Goal: Task Accomplishment & Management: Use online tool/utility

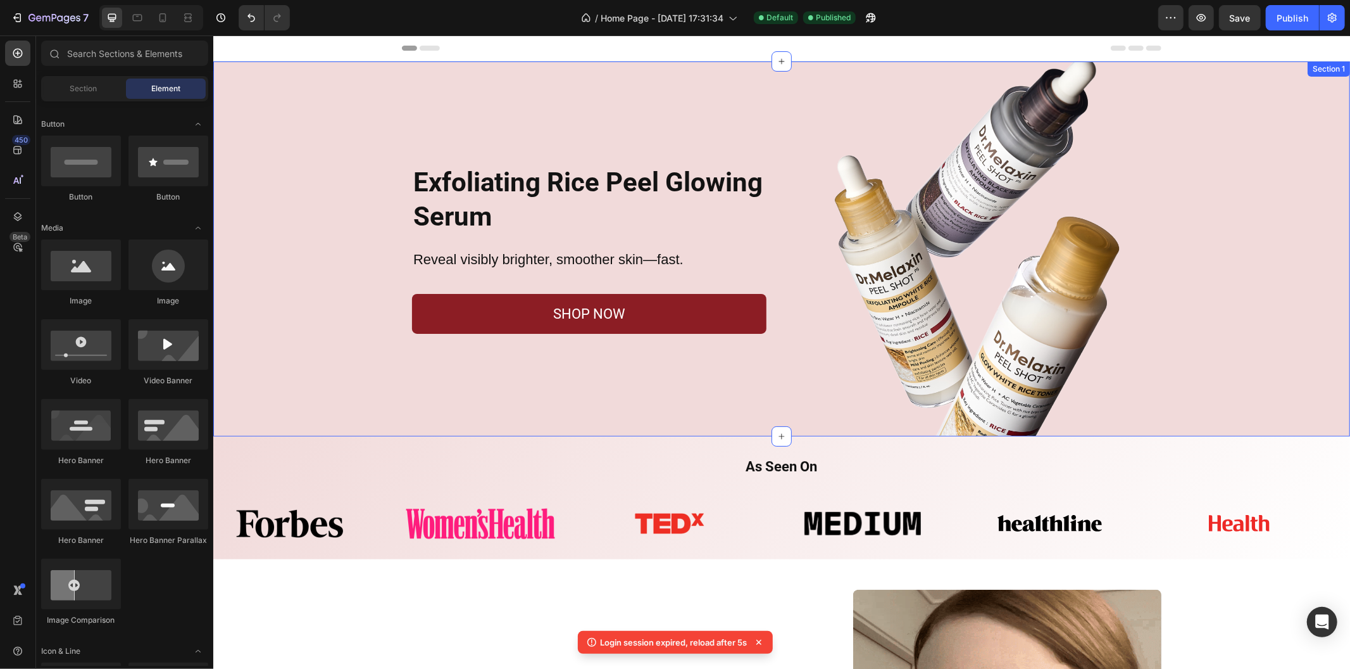
click at [312, 134] on div "Exfoliating Rice Peel Glowing Serum Heading Reveal visibly brighter, smoother s…" at bounding box center [781, 248] width 1137 height 375
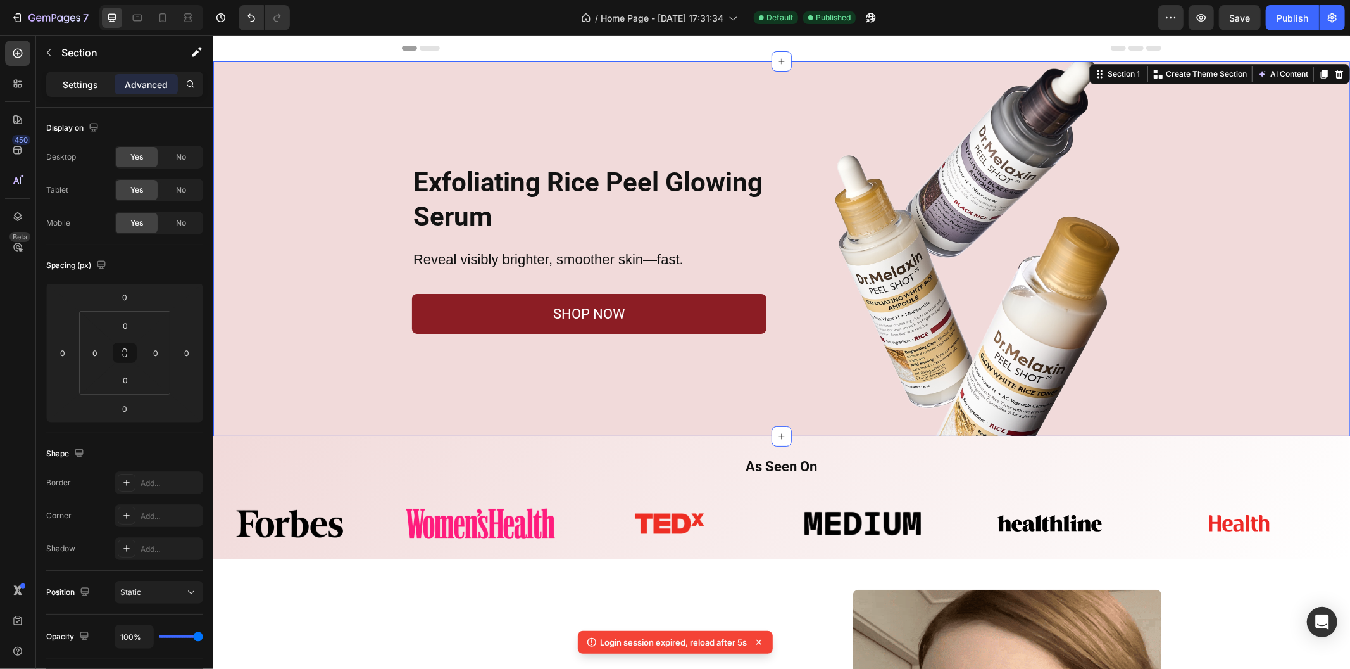
click at [93, 89] on p "Settings" at bounding box center [80, 84] width 35 height 13
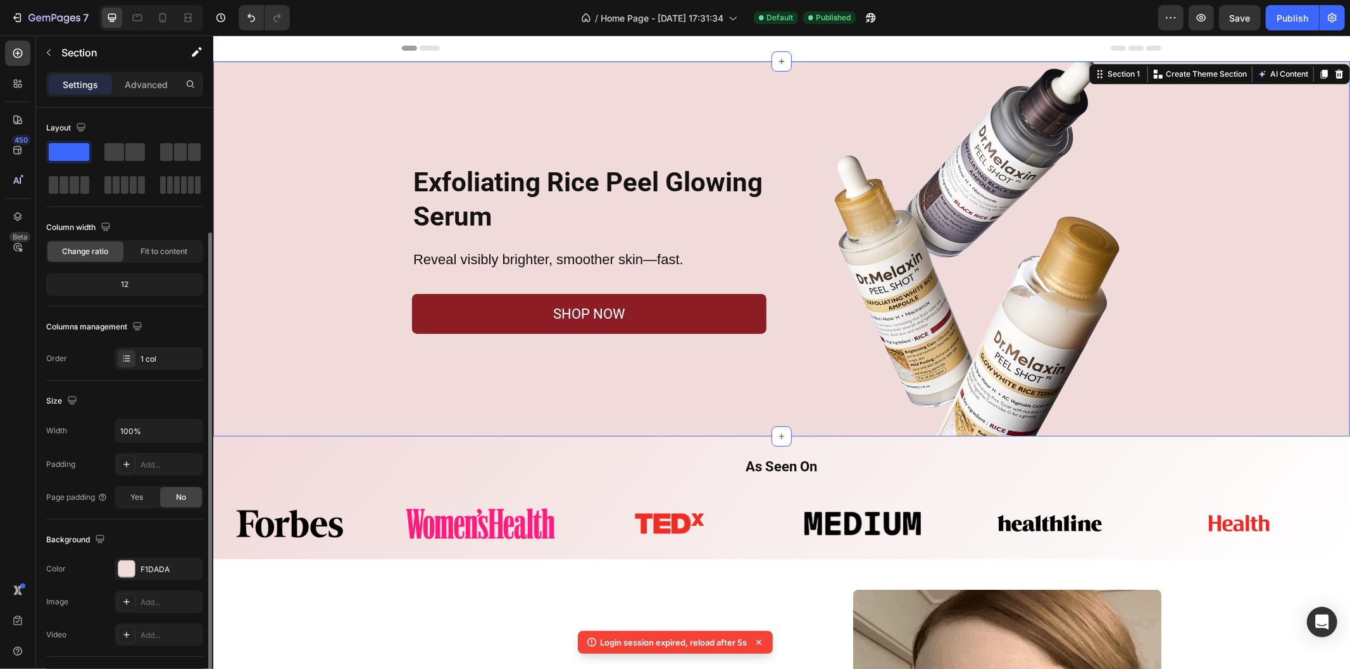
scroll to position [175, 0]
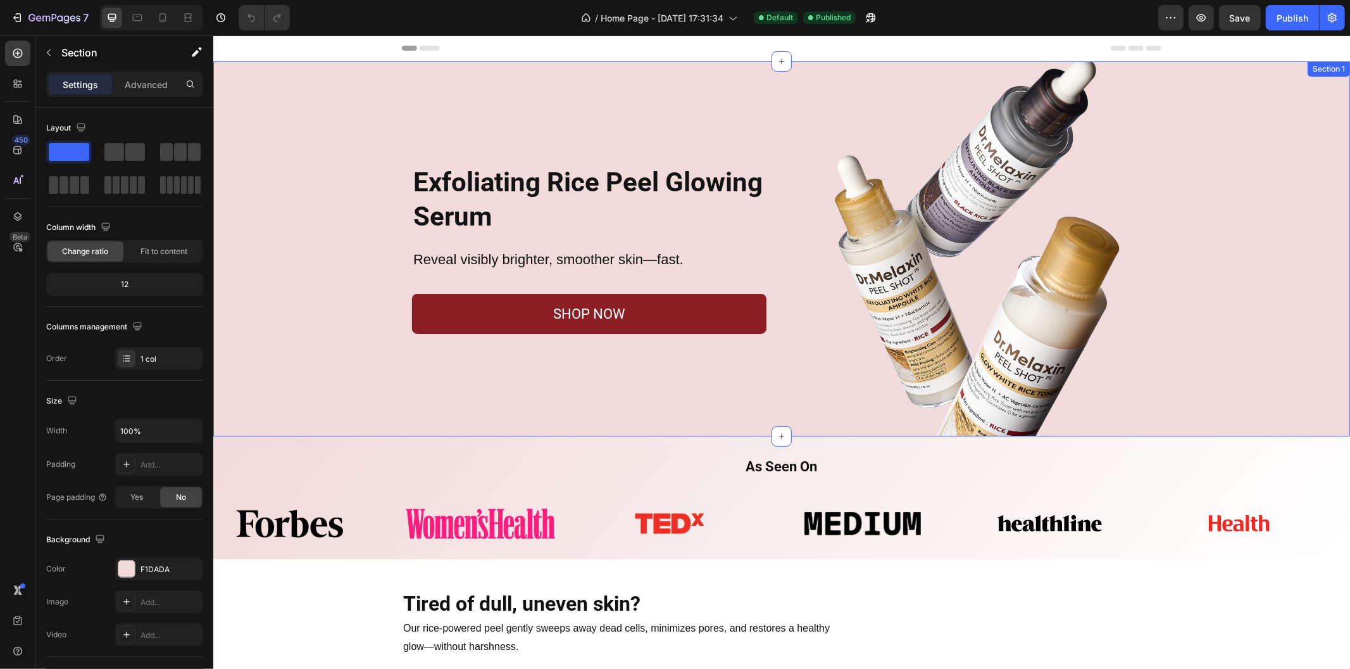
click at [301, 152] on div "Exfoliating Rice Peel Glowing Serum Heading Reveal visibly brighter, smoother s…" at bounding box center [781, 248] width 1137 height 375
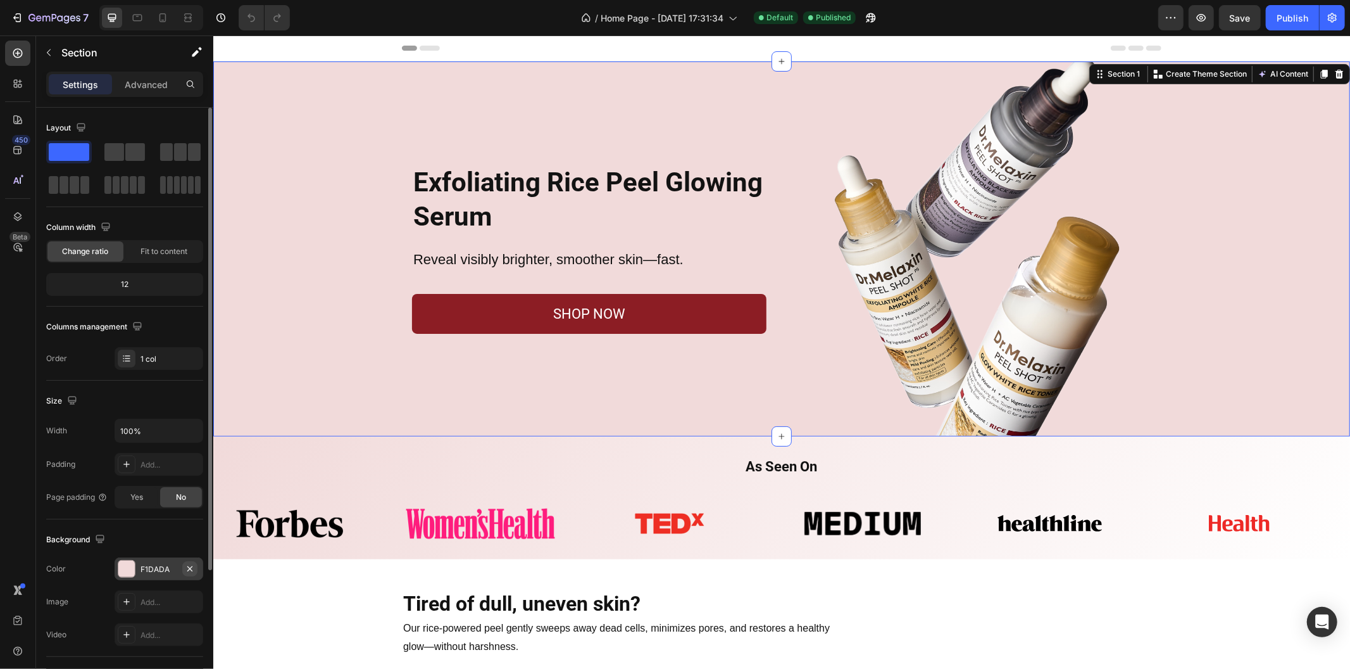
drag, startPoint x: 167, startPoint y: 564, endPoint x: 197, endPoint y: 564, distance: 30.4
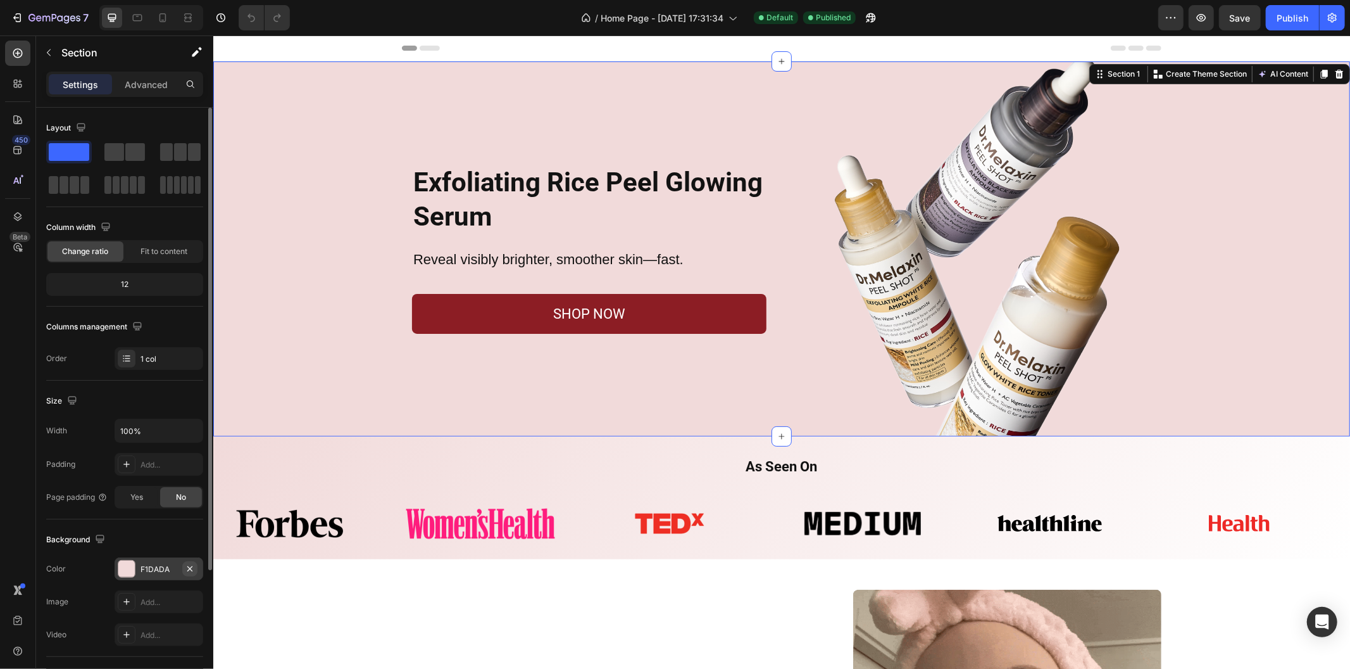
click at [167, 564] on div "F1DADA" at bounding box center [159, 568] width 37 height 11
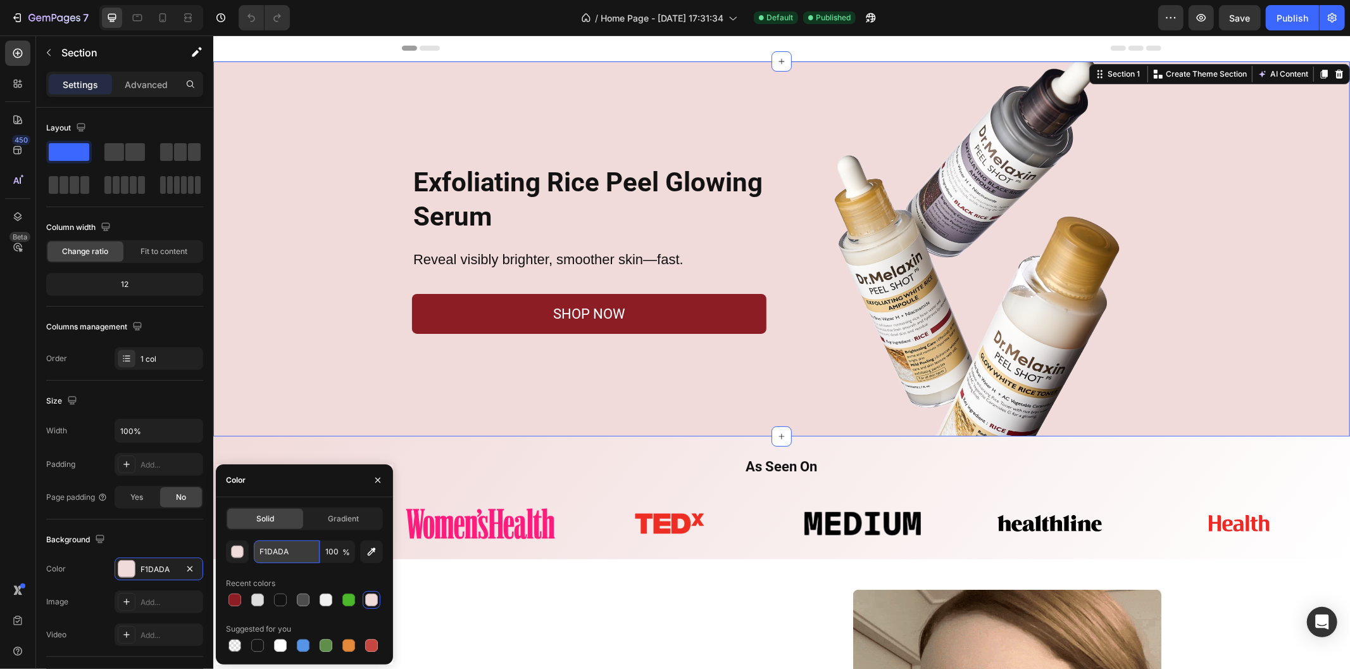
click at [300, 555] on input "F1DADA" at bounding box center [287, 551] width 66 height 23
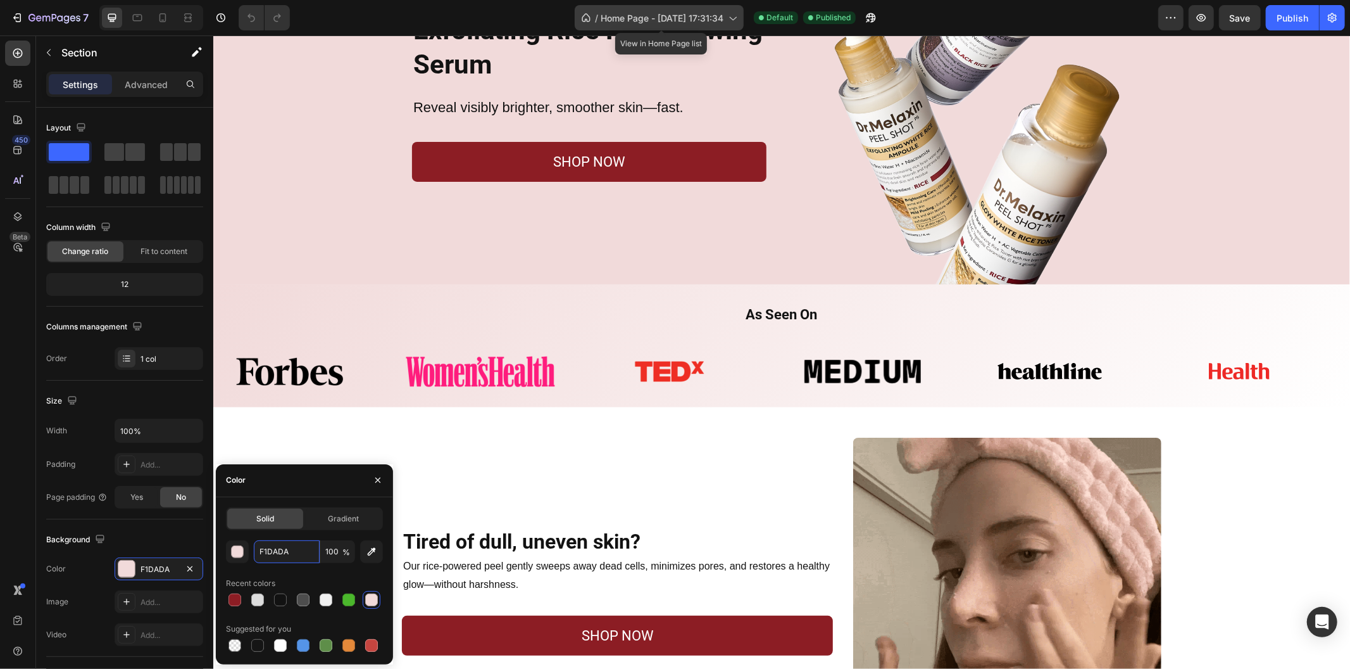
scroll to position [141, 0]
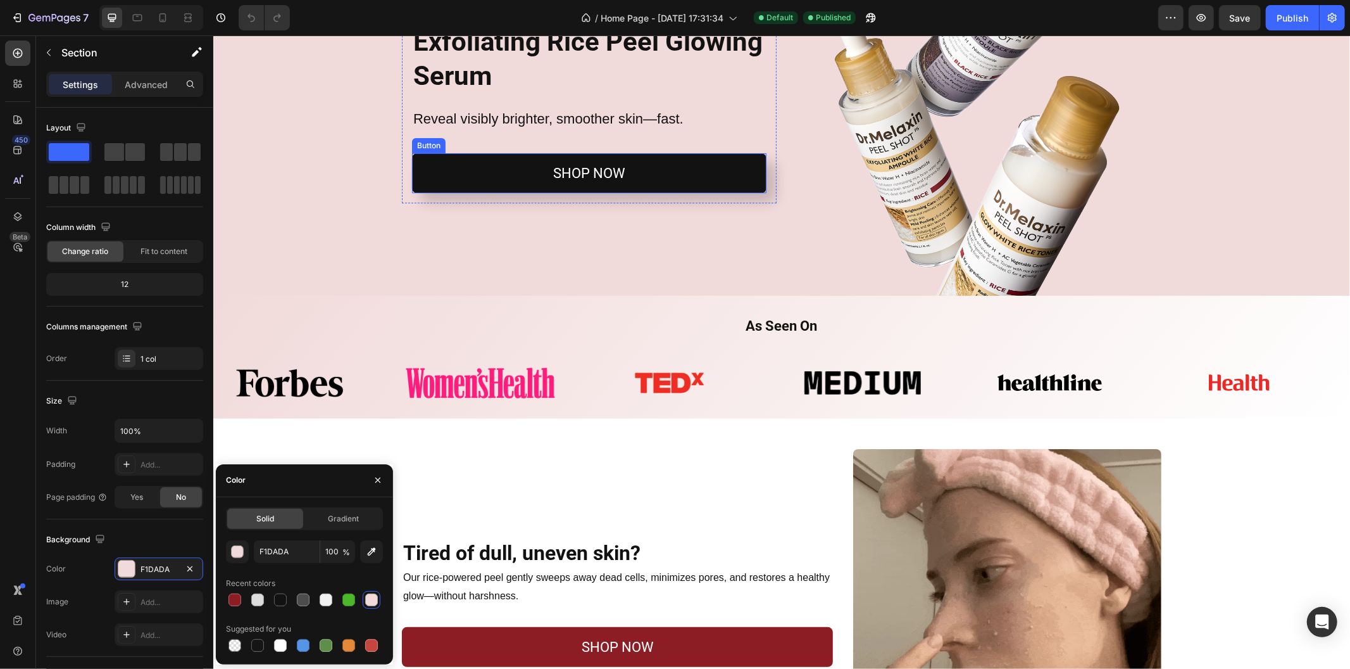
click at [682, 166] on link "SHOP NOW" at bounding box center [589, 173] width 355 height 41
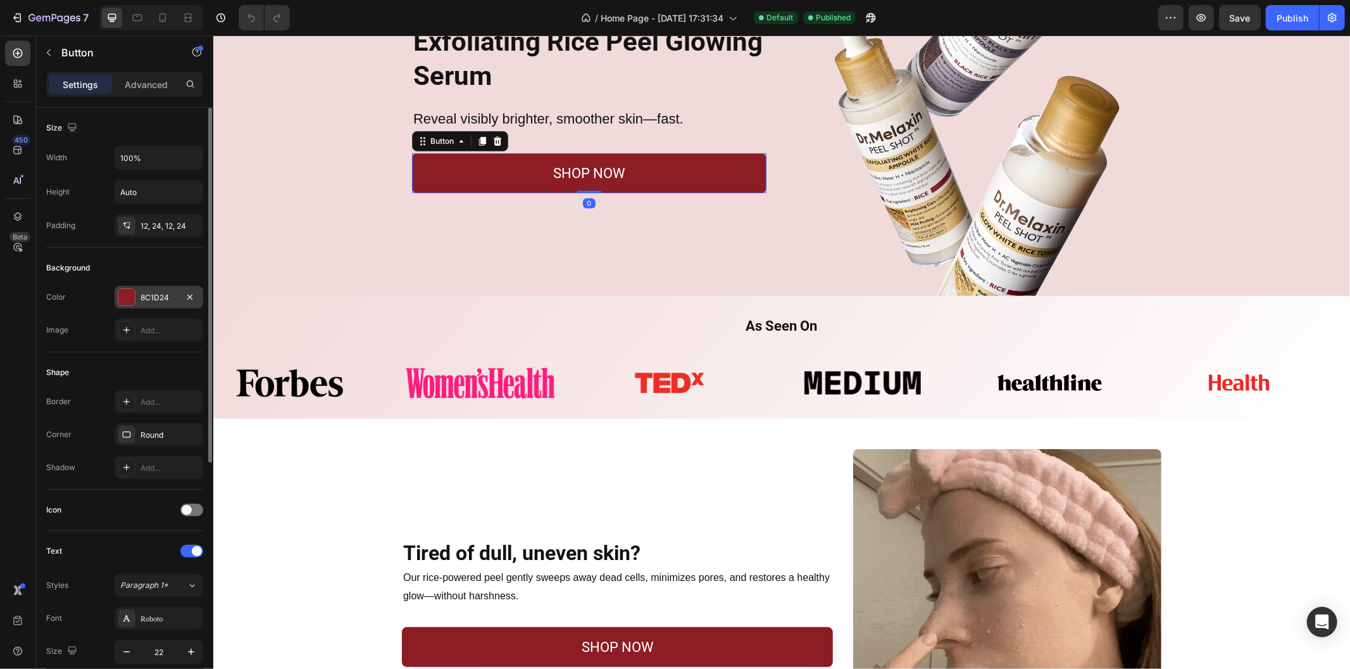
click at [147, 294] on div "8C1D24" at bounding box center [159, 297] width 37 height 11
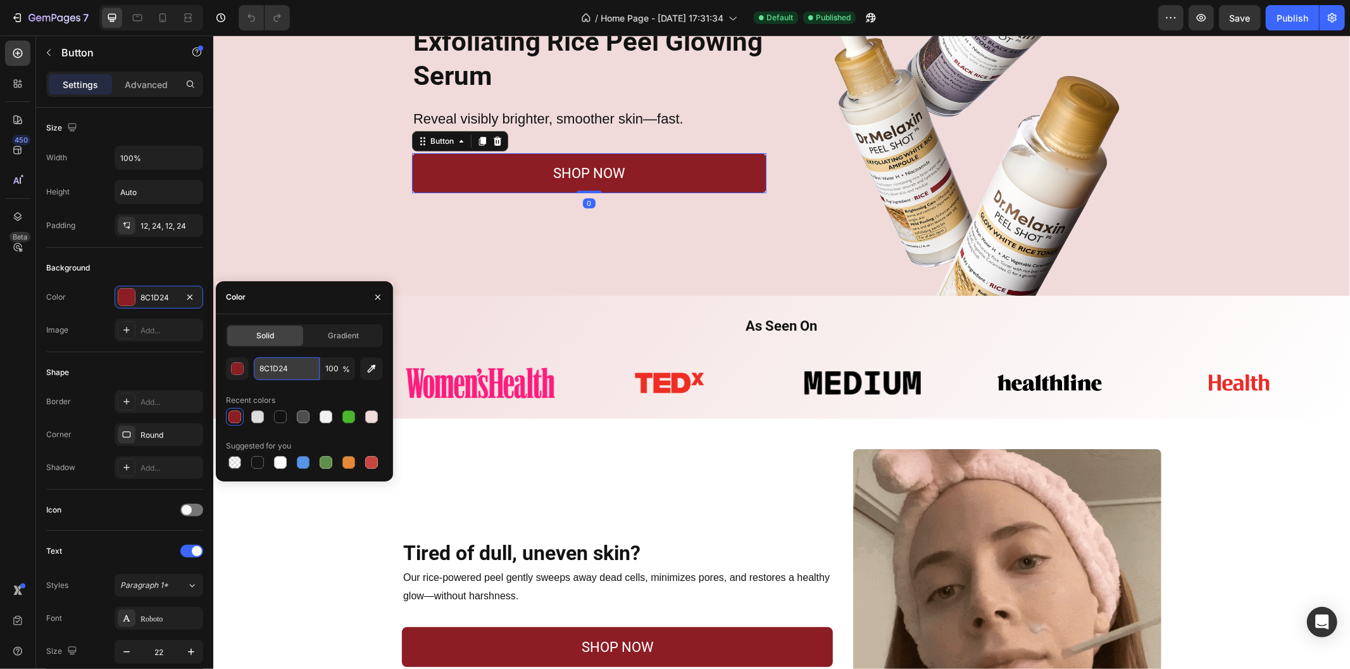
click at [305, 372] on input "8C1D24" at bounding box center [287, 368] width 66 height 23
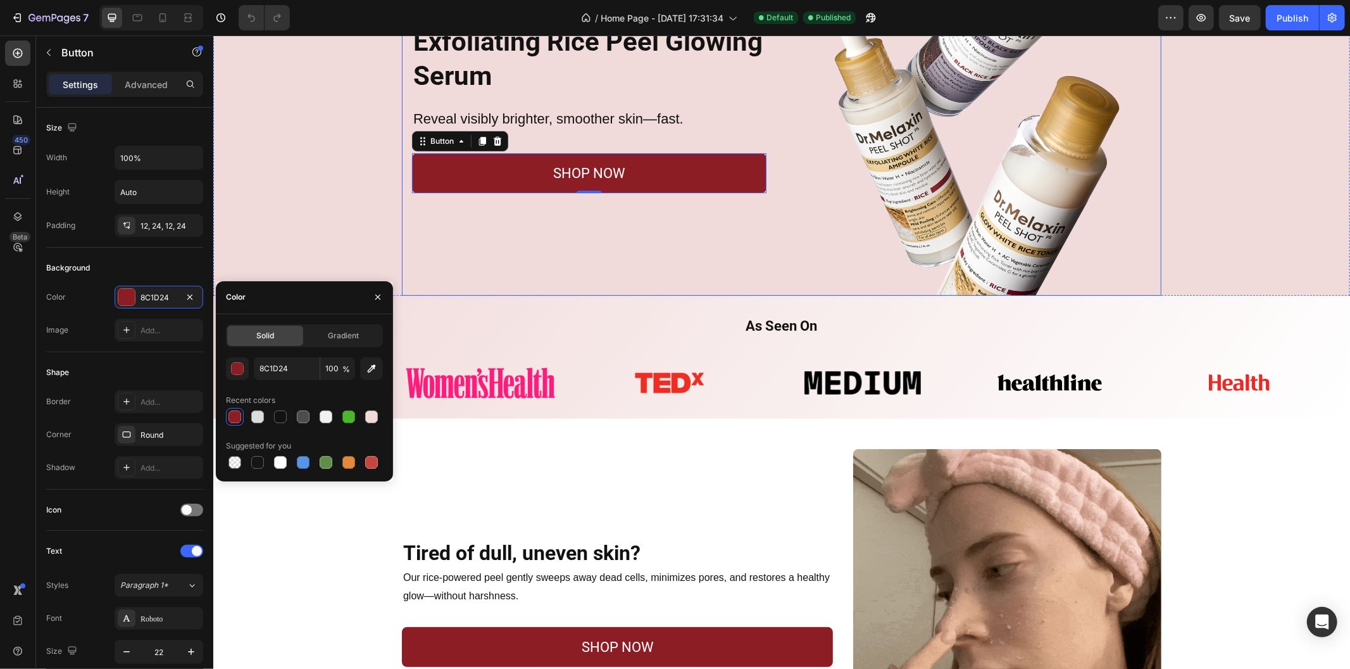
click at [477, 253] on div "Exfoliating Rice Peel Glowing Serum Heading Reveal visibly brighter, smoother s…" at bounding box center [588, 107] width 375 height 375
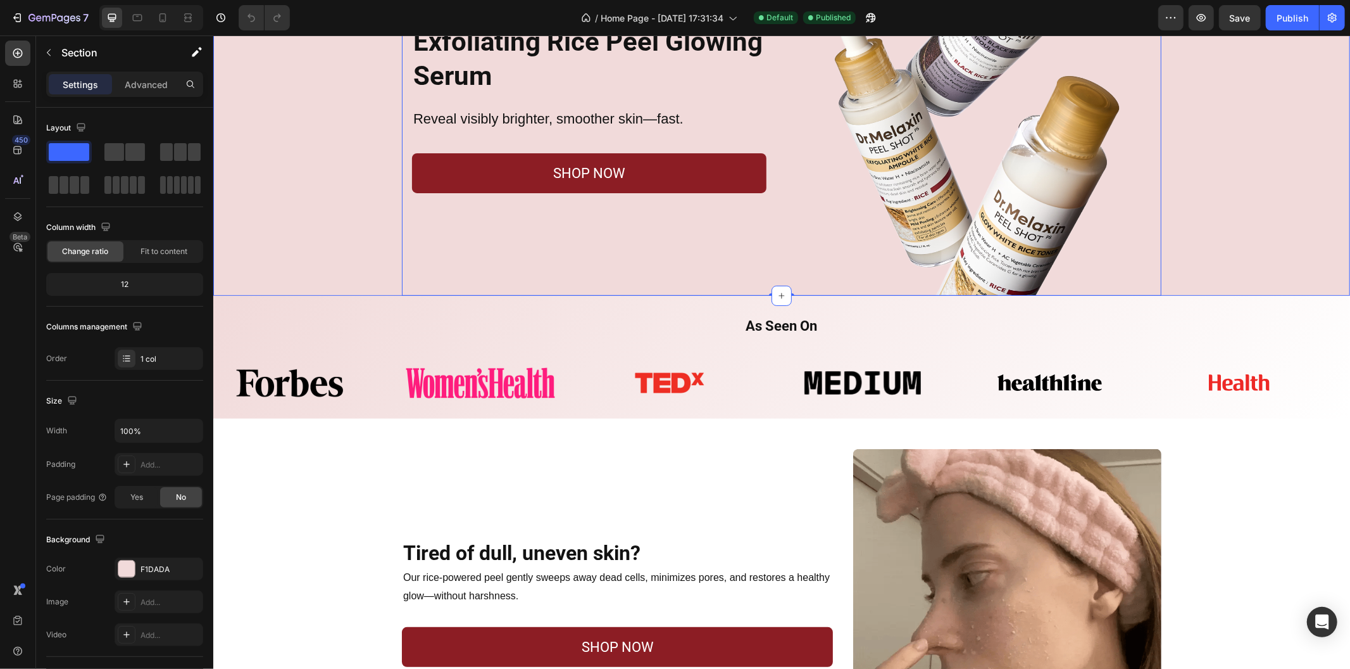
click at [305, 253] on div "Exfoliating Rice Peel Glowing Serum Heading Reveal visibly brighter, smoother s…" at bounding box center [781, 107] width 1137 height 375
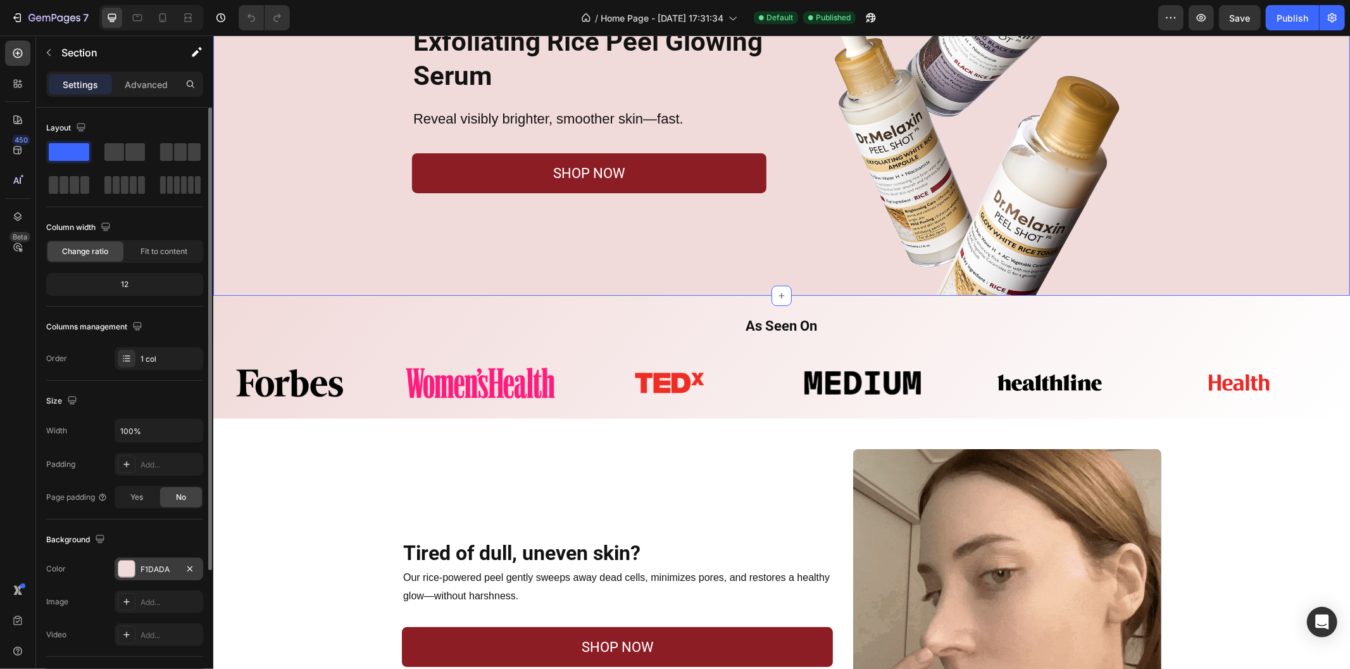
click at [162, 572] on div "F1DADA" at bounding box center [159, 568] width 37 height 11
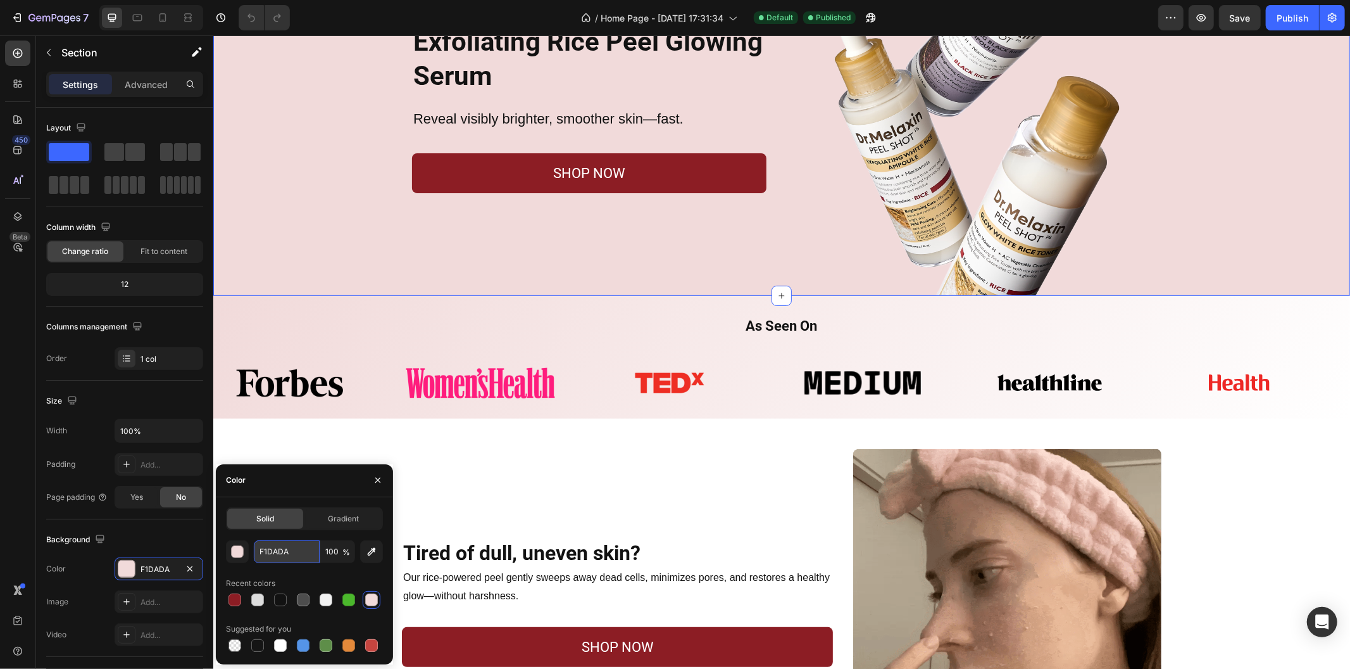
click at [294, 553] on input "F1DADA" at bounding box center [287, 551] width 66 height 23
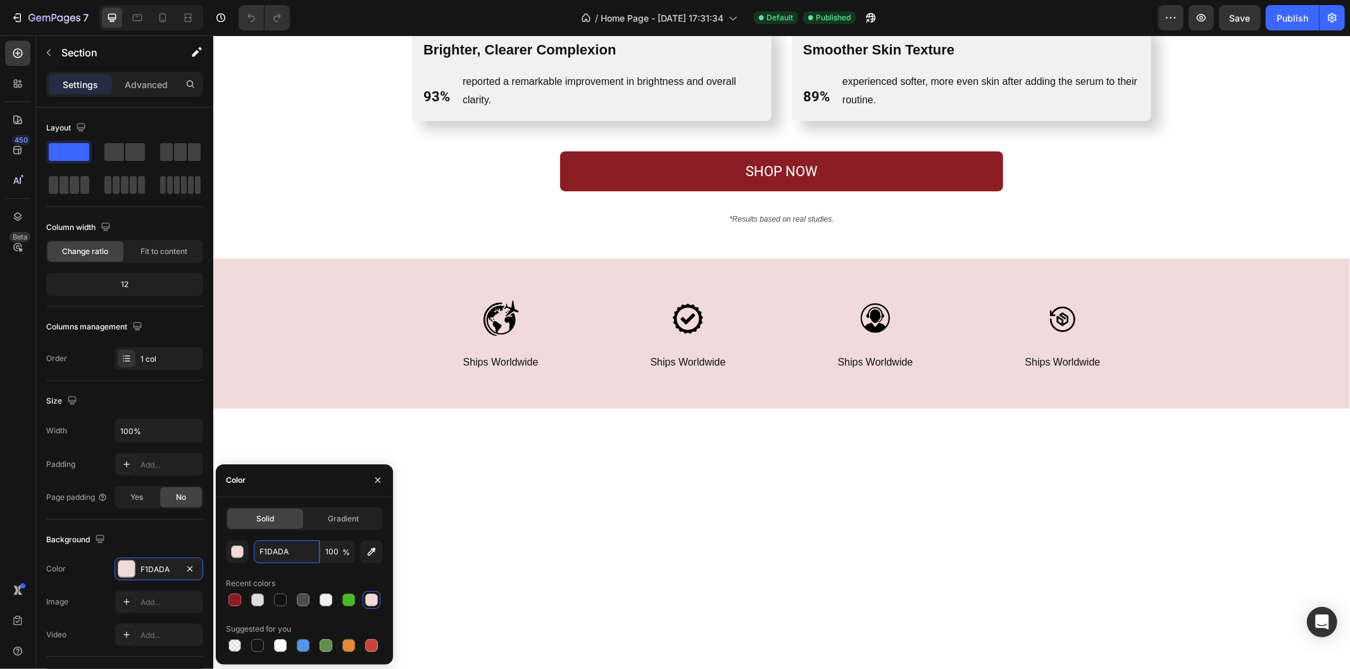
scroll to position [1279, 0]
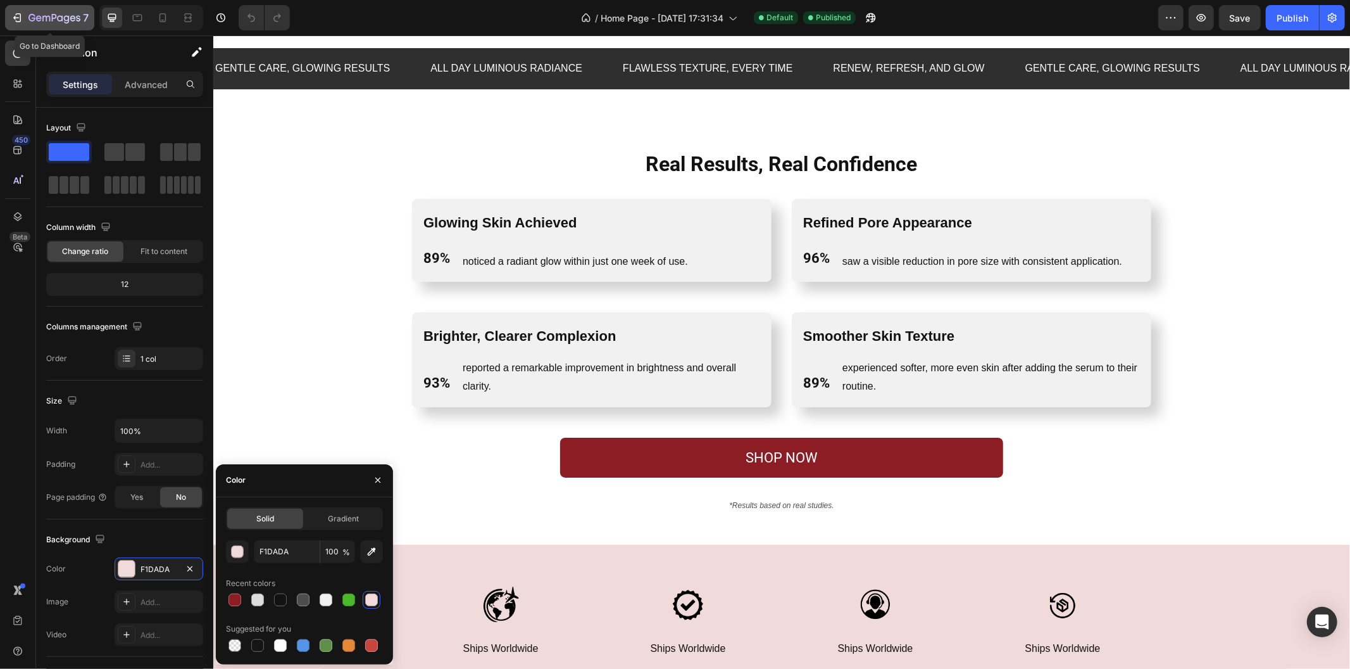
click at [38, 23] on icon "button" at bounding box center [54, 18] width 52 height 11
